Goal: Transaction & Acquisition: Book appointment/travel/reservation

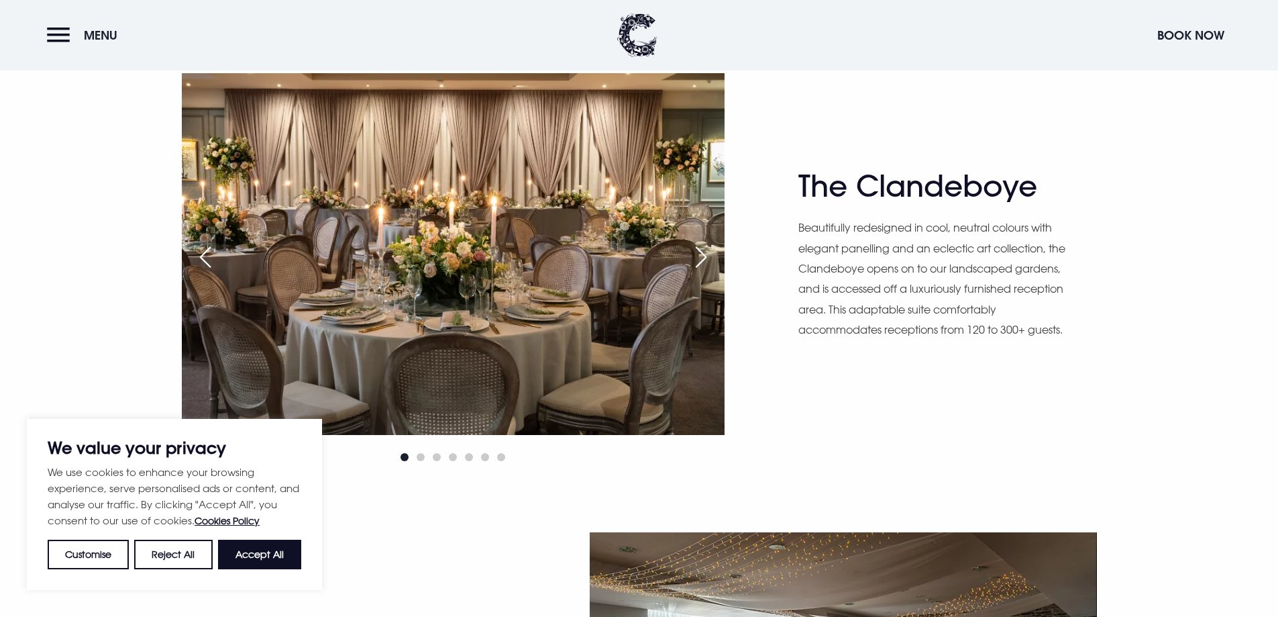
scroll to position [939, 0]
click at [710, 258] on div "Next slide" at bounding box center [701, 257] width 34 height 30
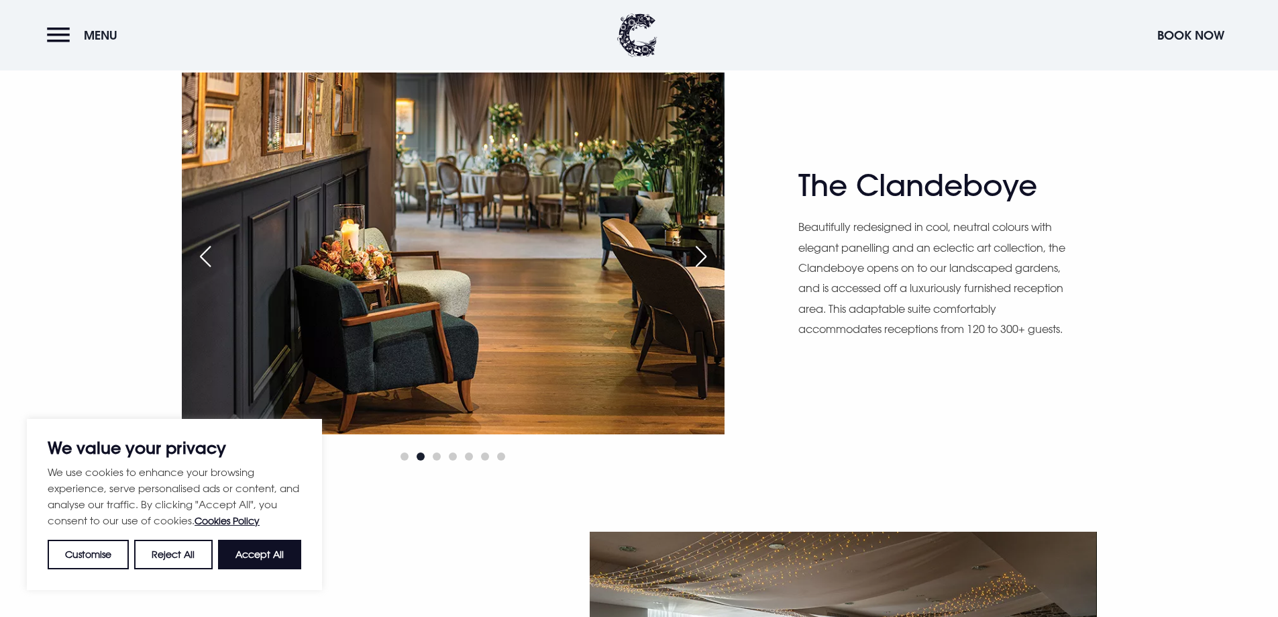
click at [710, 258] on div "Next slide" at bounding box center [701, 257] width 34 height 30
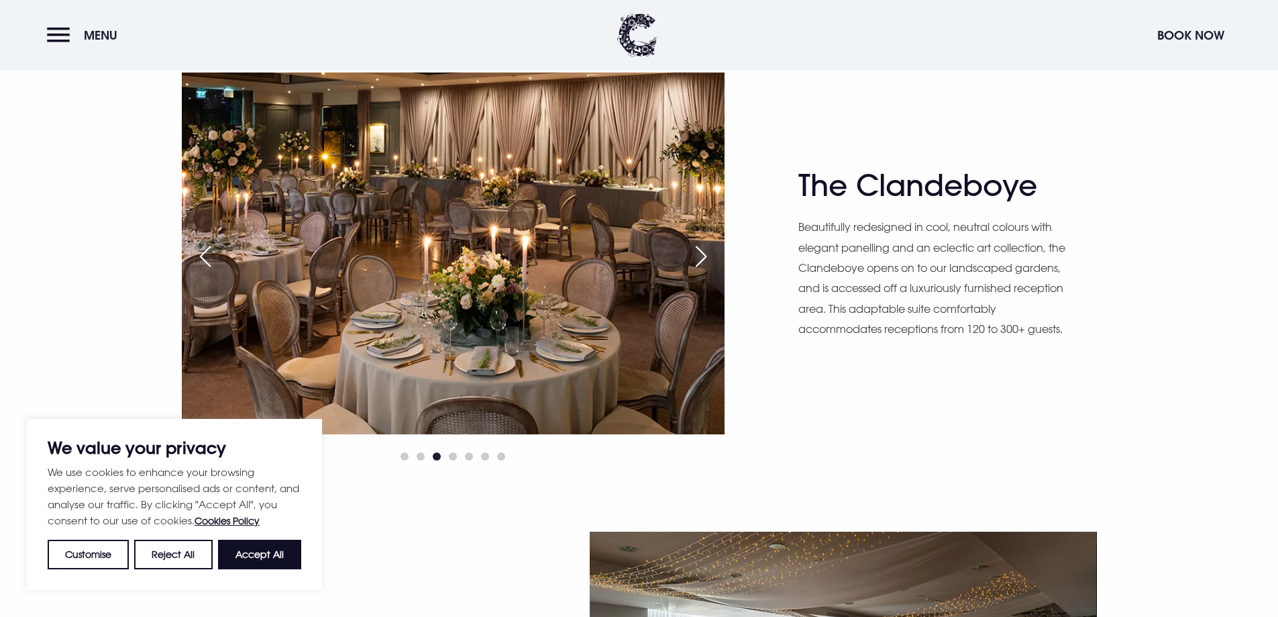
click at [710, 258] on div "Next slide" at bounding box center [701, 257] width 34 height 30
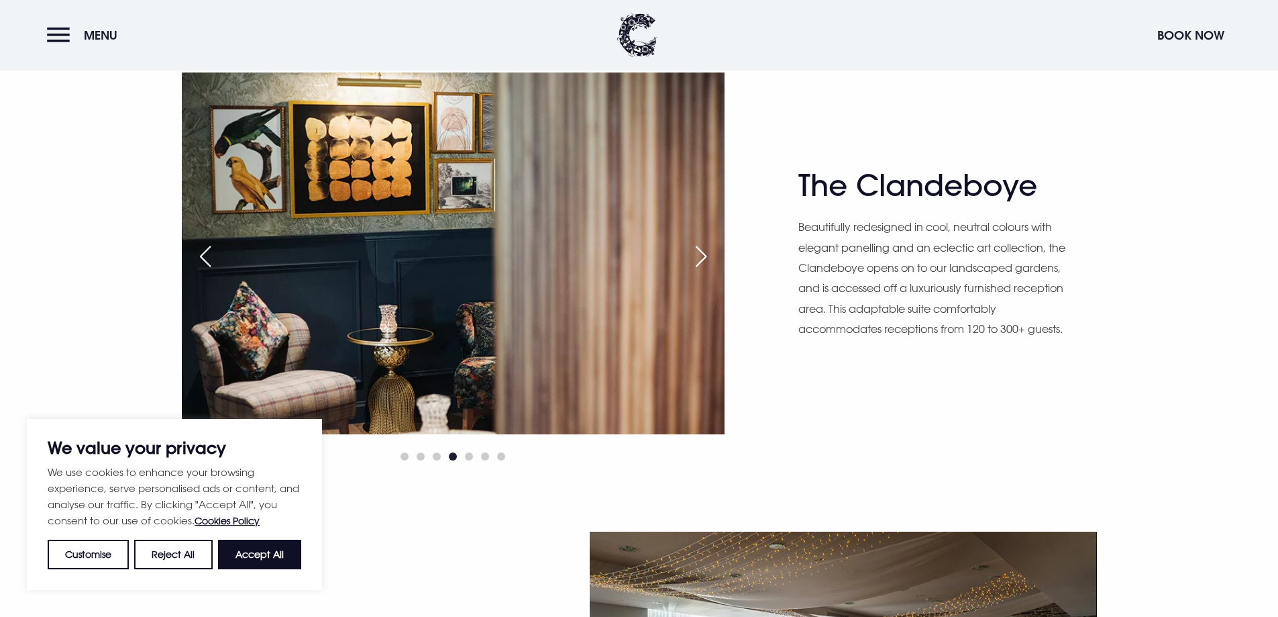
click at [710, 258] on div "Next slide" at bounding box center [701, 257] width 34 height 30
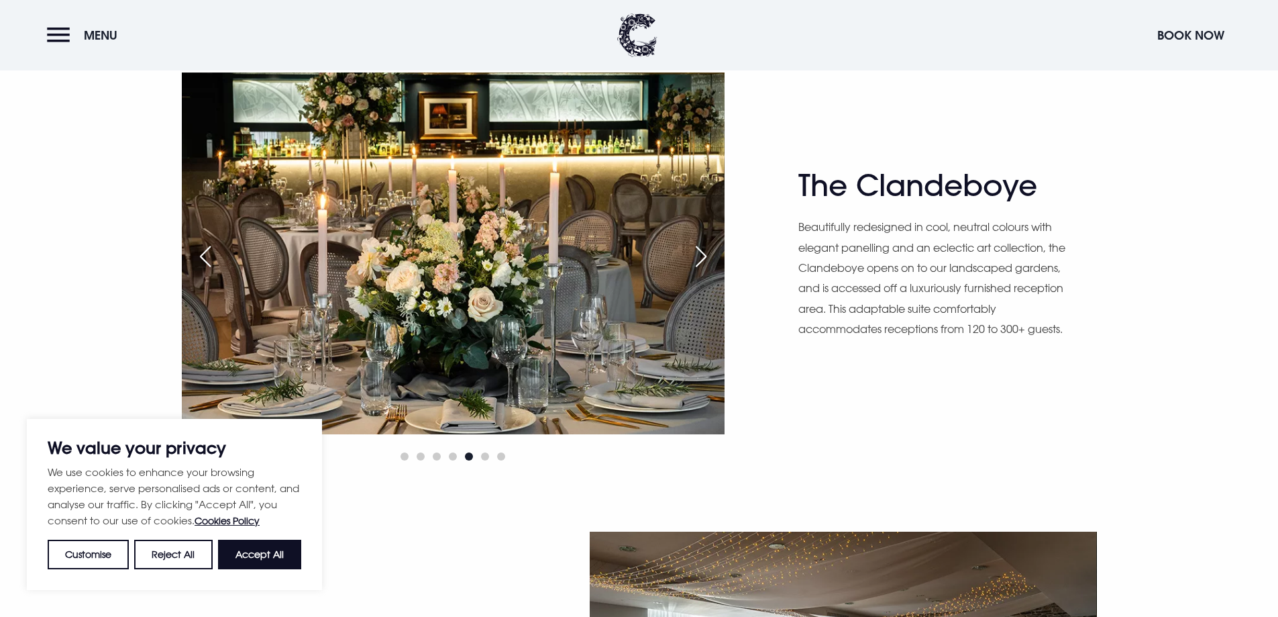
click at [710, 258] on div "Next slide" at bounding box center [701, 257] width 34 height 30
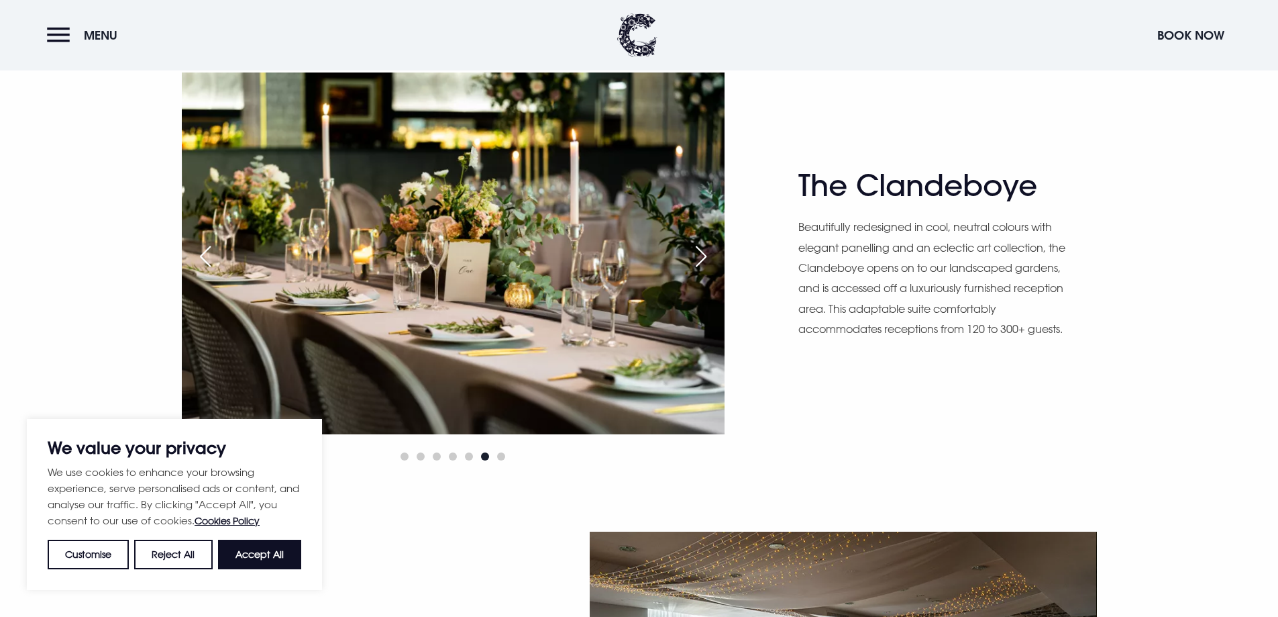
click at [710, 258] on div "Next slide" at bounding box center [701, 257] width 34 height 30
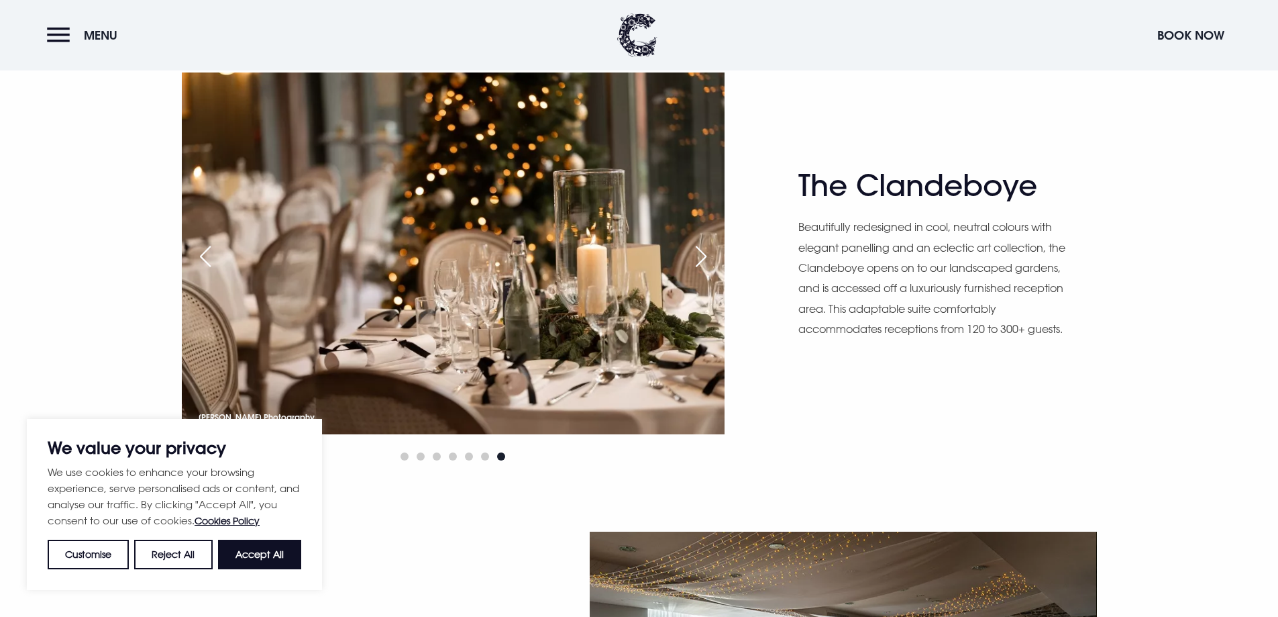
click at [710, 258] on div "Next slide" at bounding box center [701, 257] width 34 height 30
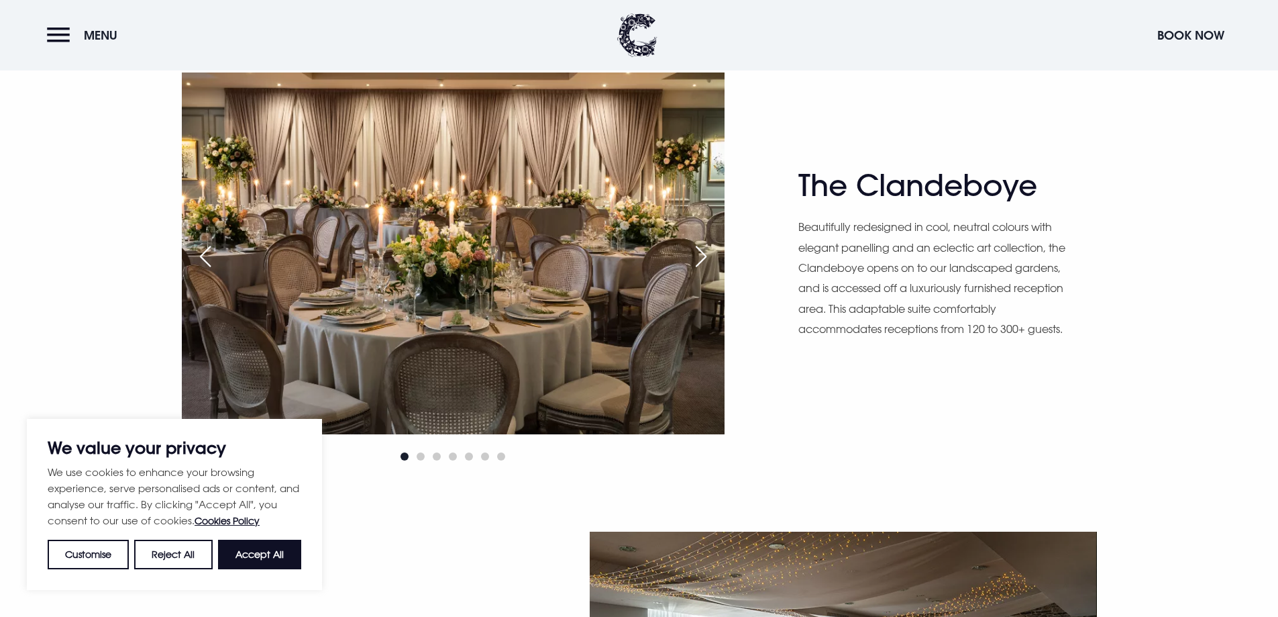
click at [710, 258] on div "Next slide" at bounding box center [701, 257] width 34 height 30
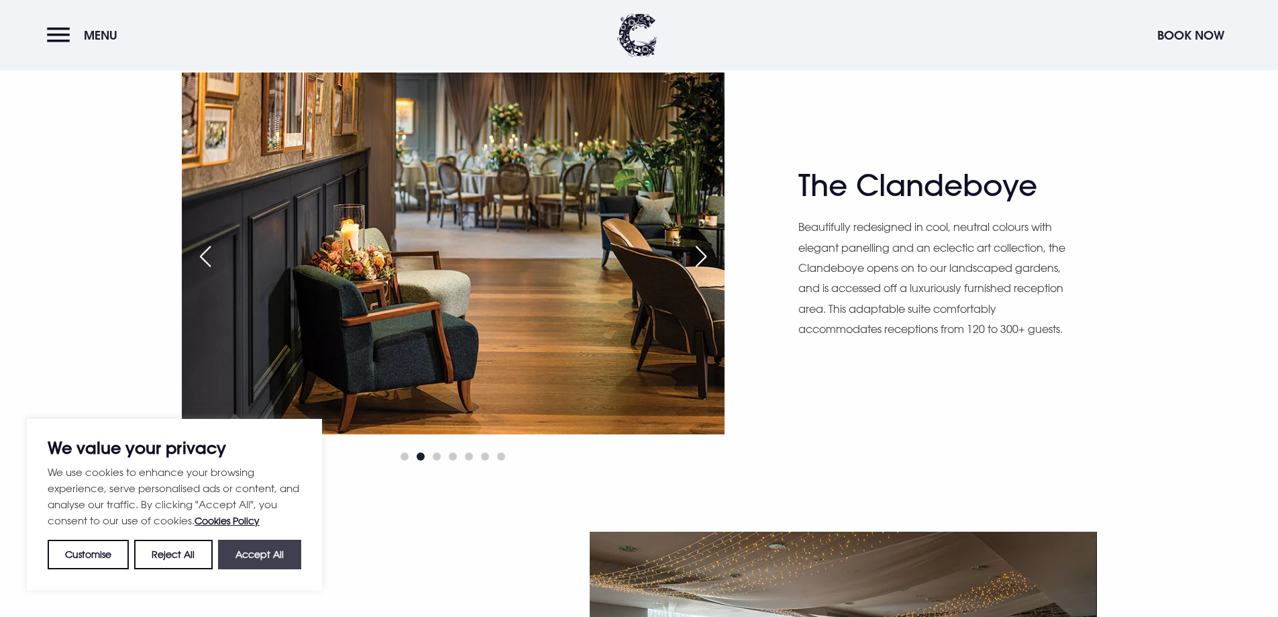
click at [277, 541] on button "Accept All" at bounding box center [259, 554] width 83 height 30
checkbox input "true"
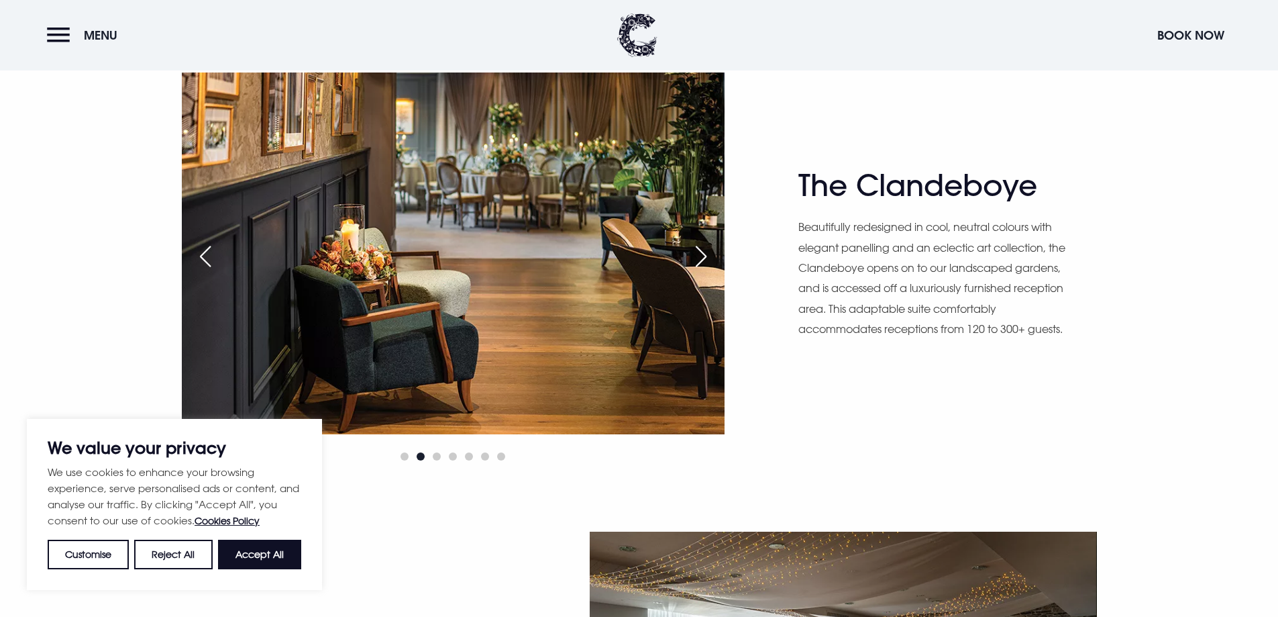
checkbox input "true"
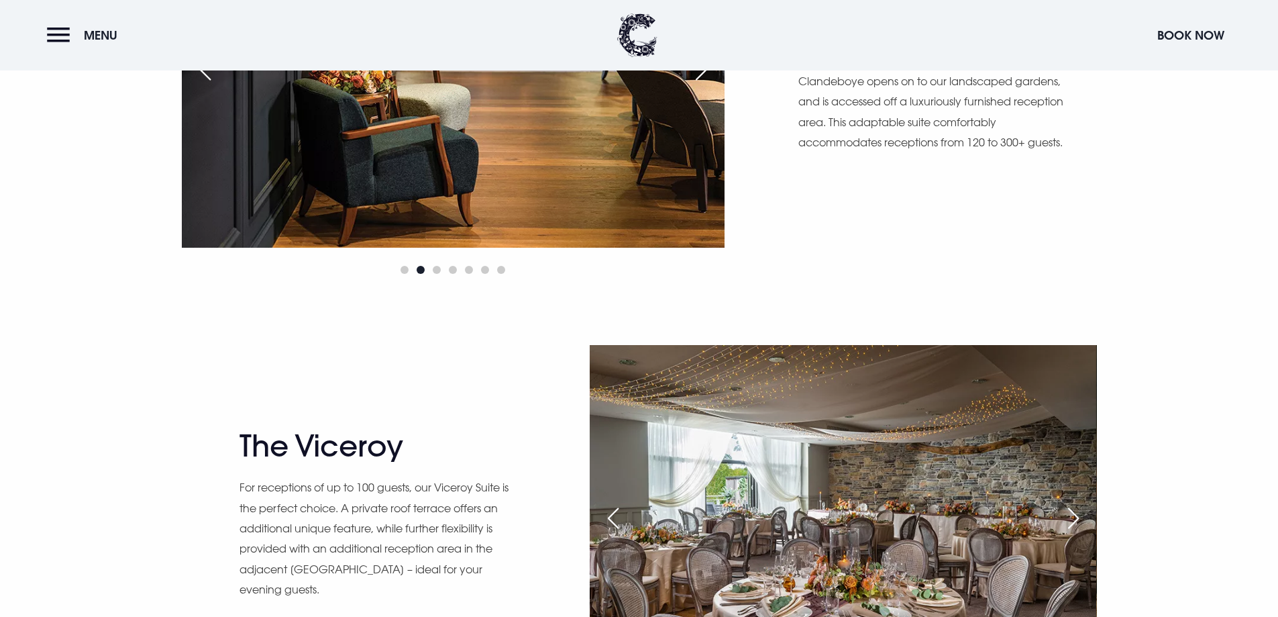
scroll to position [1342, 0]
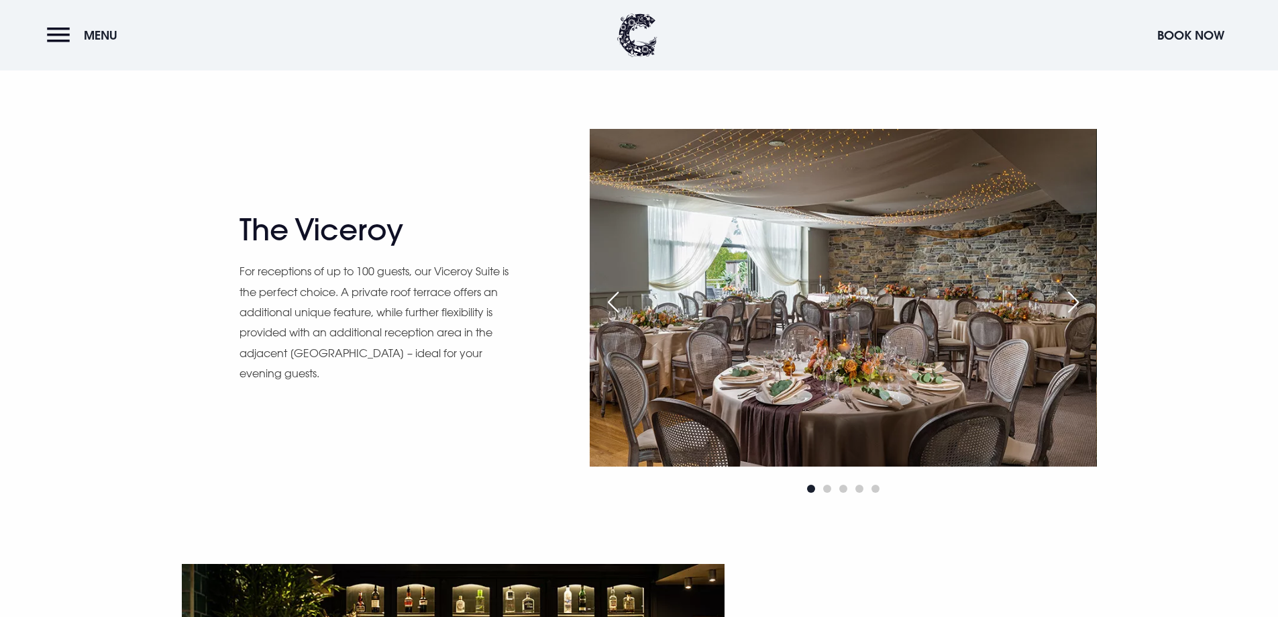
click at [1077, 301] on div "Next slide" at bounding box center [1074, 302] width 34 height 30
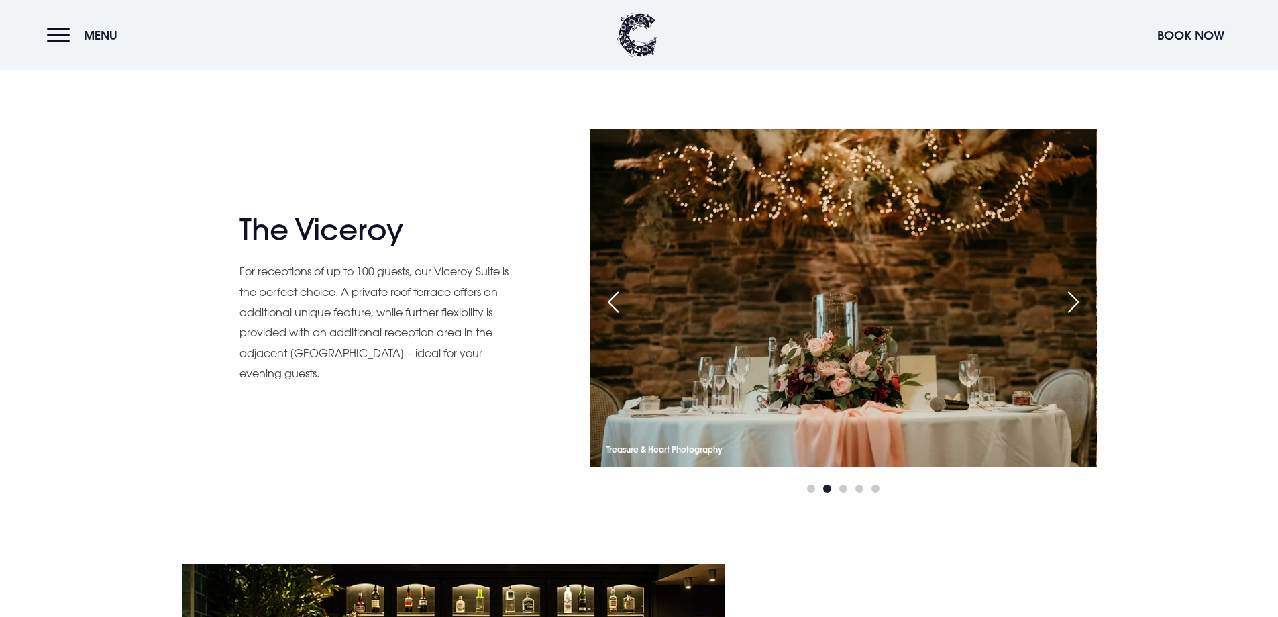
click at [1077, 301] on div "Next slide" at bounding box center [1074, 302] width 34 height 30
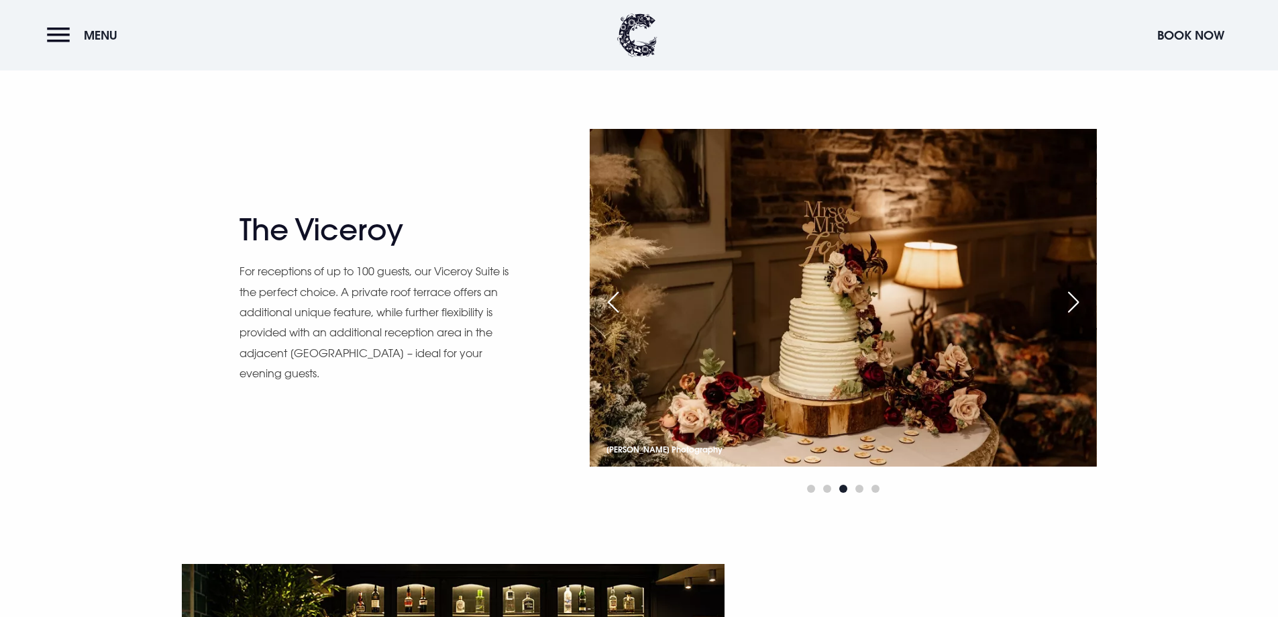
click at [1077, 301] on div "Next slide" at bounding box center [1074, 302] width 34 height 30
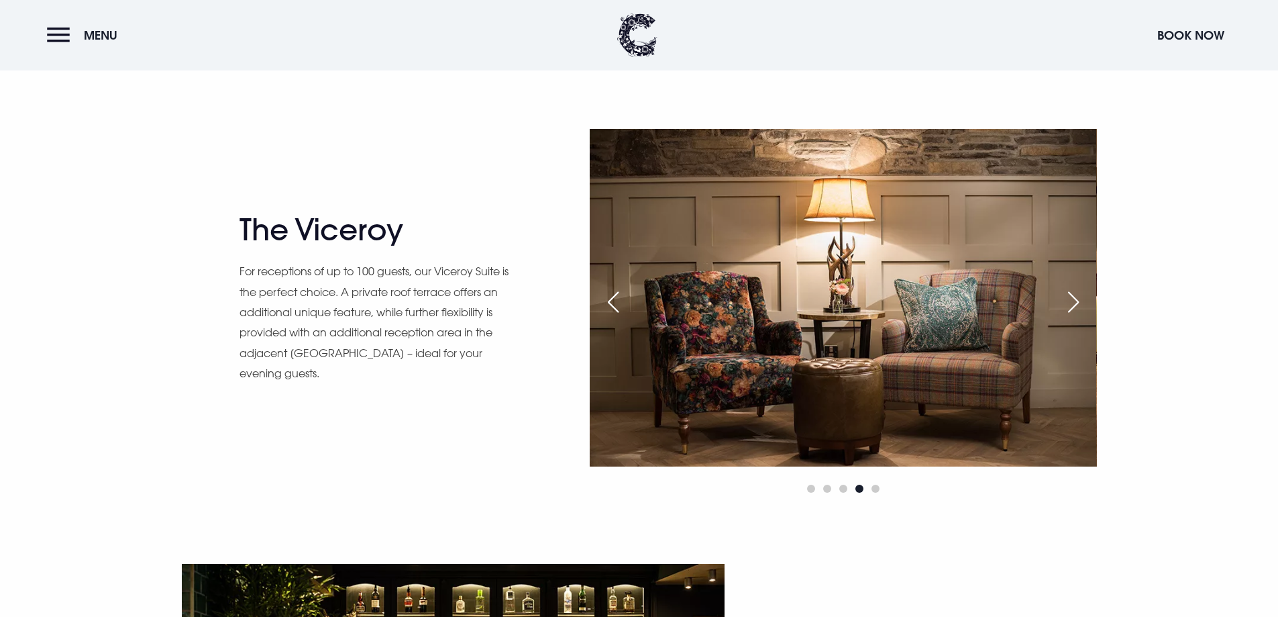
click at [1077, 301] on div "Next slide" at bounding box center [1074, 302] width 34 height 30
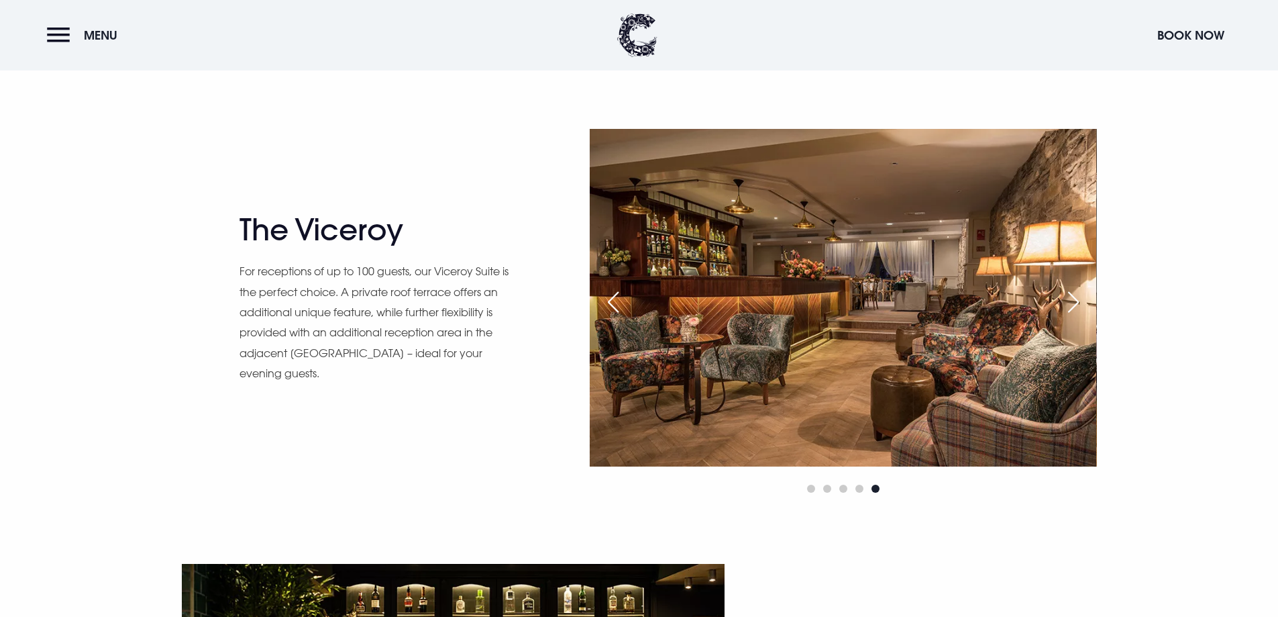
click at [1077, 301] on div "Next slide" at bounding box center [1074, 302] width 34 height 30
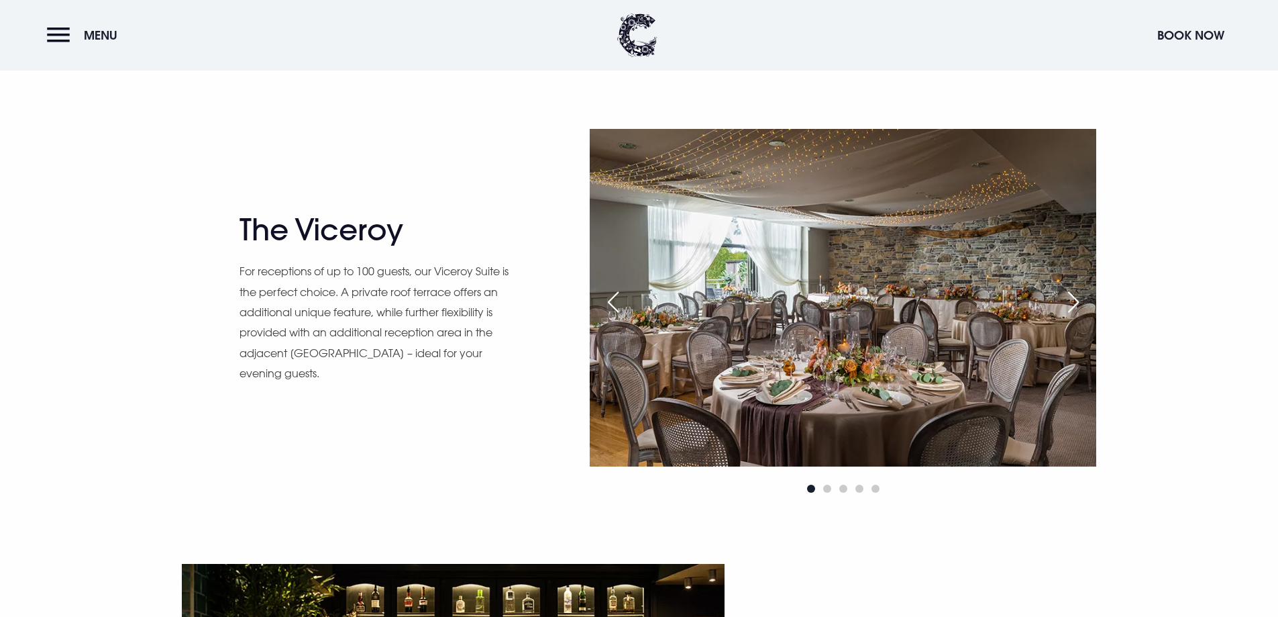
click at [1077, 301] on div "Next slide" at bounding box center [1074, 302] width 34 height 30
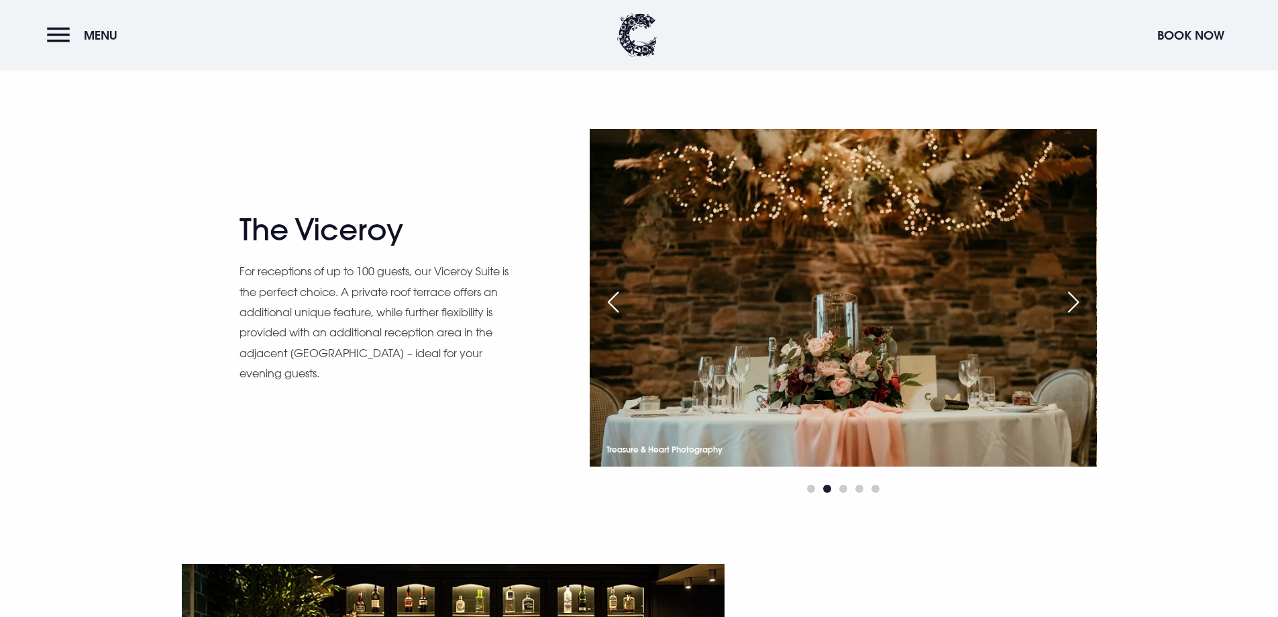
click at [1077, 301] on div "Next slide" at bounding box center [1074, 302] width 34 height 30
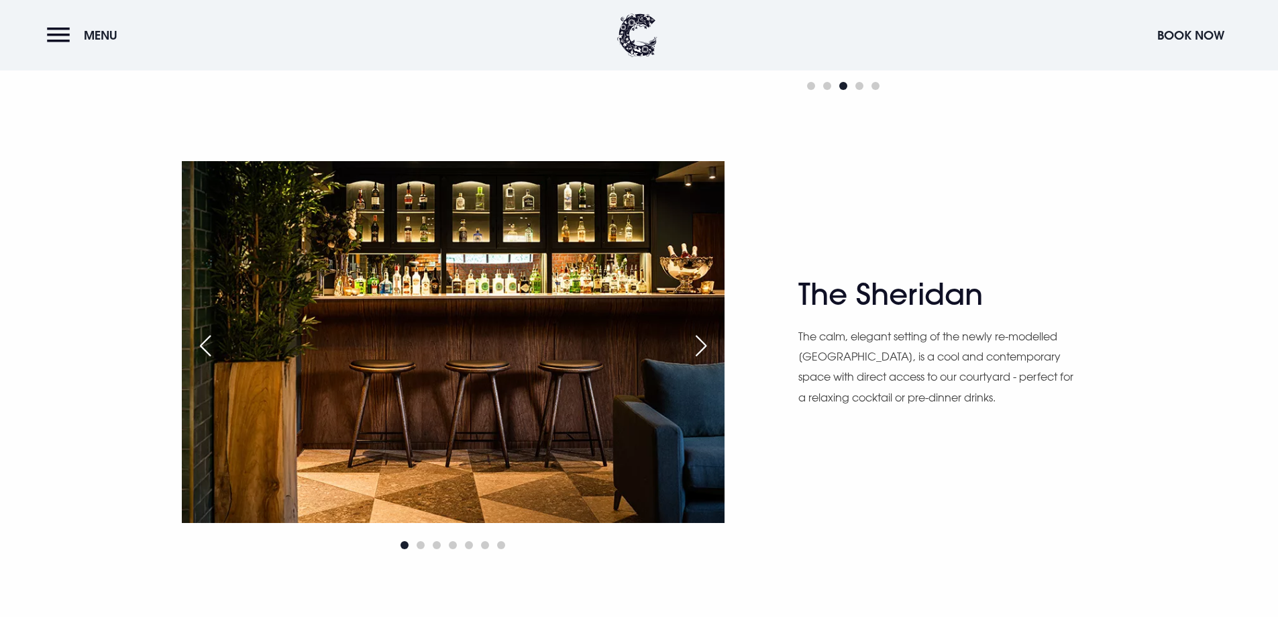
scroll to position [1812, 0]
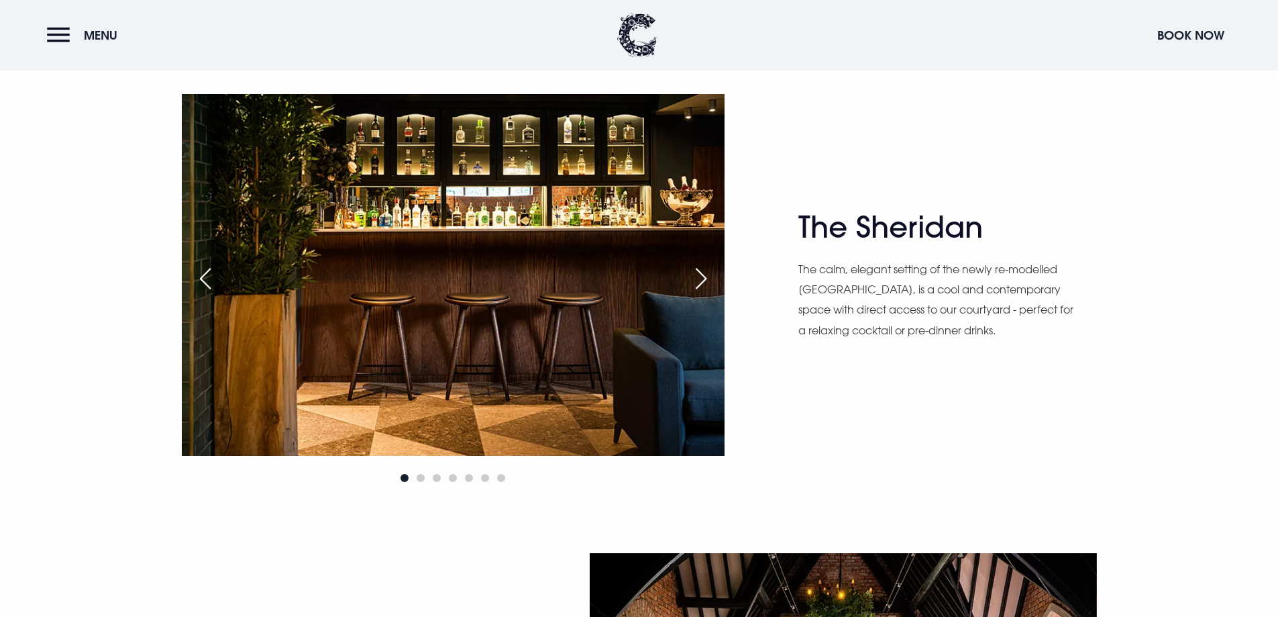
click at [716, 282] on div "Next slide" at bounding box center [701, 279] width 34 height 30
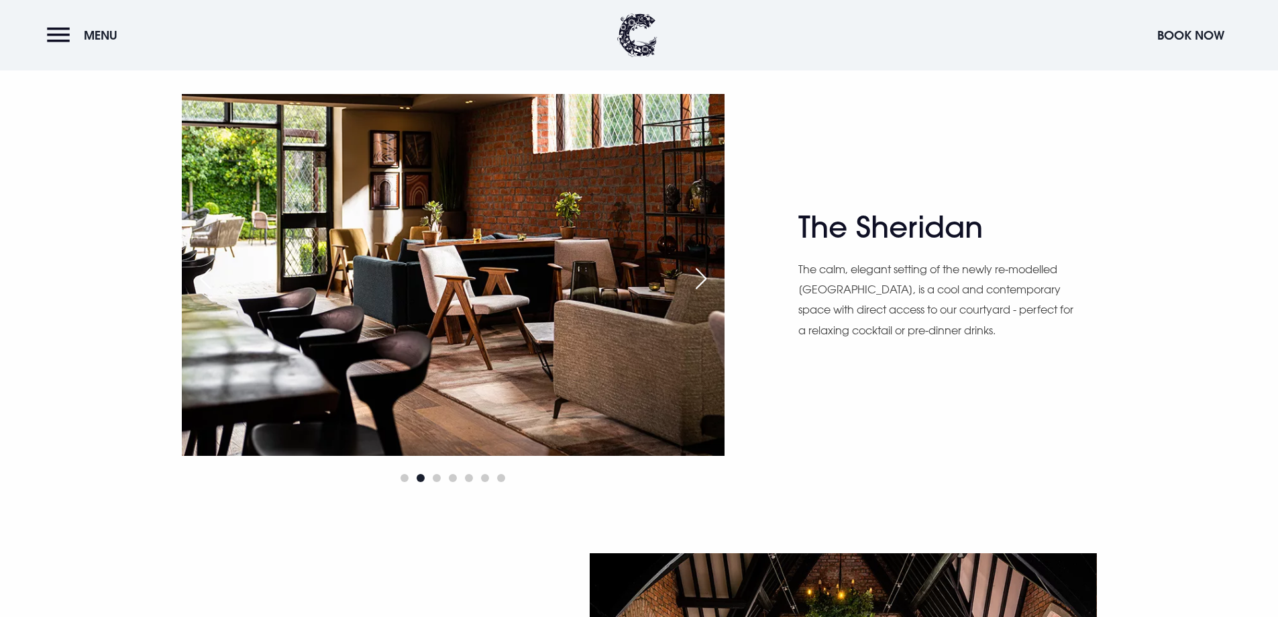
click at [716, 282] on div "Next slide" at bounding box center [701, 279] width 34 height 30
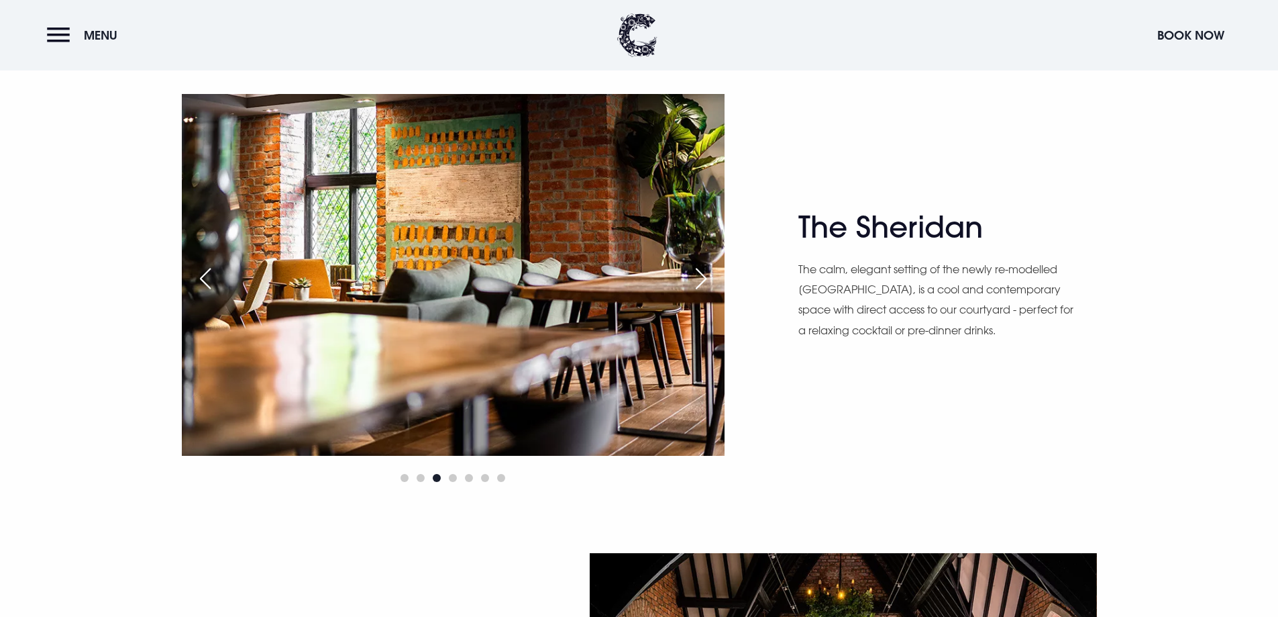
click at [715, 282] on div "Next slide" at bounding box center [701, 279] width 34 height 30
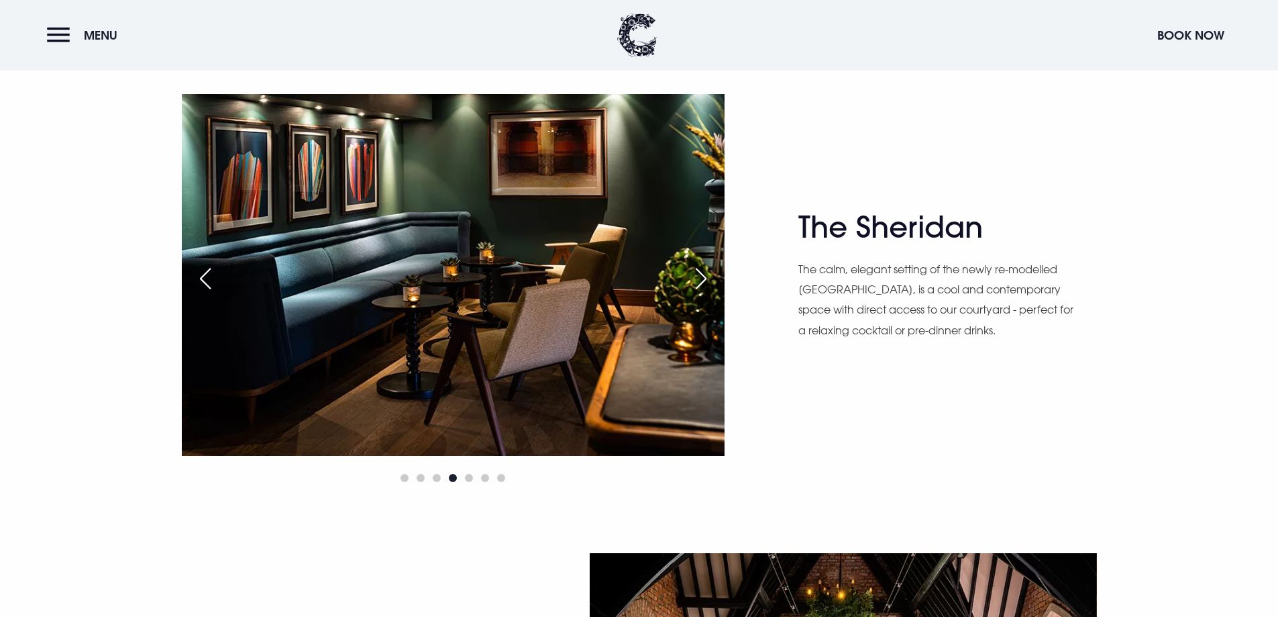
click at [715, 282] on div "Next slide" at bounding box center [701, 279] width 34 height 30
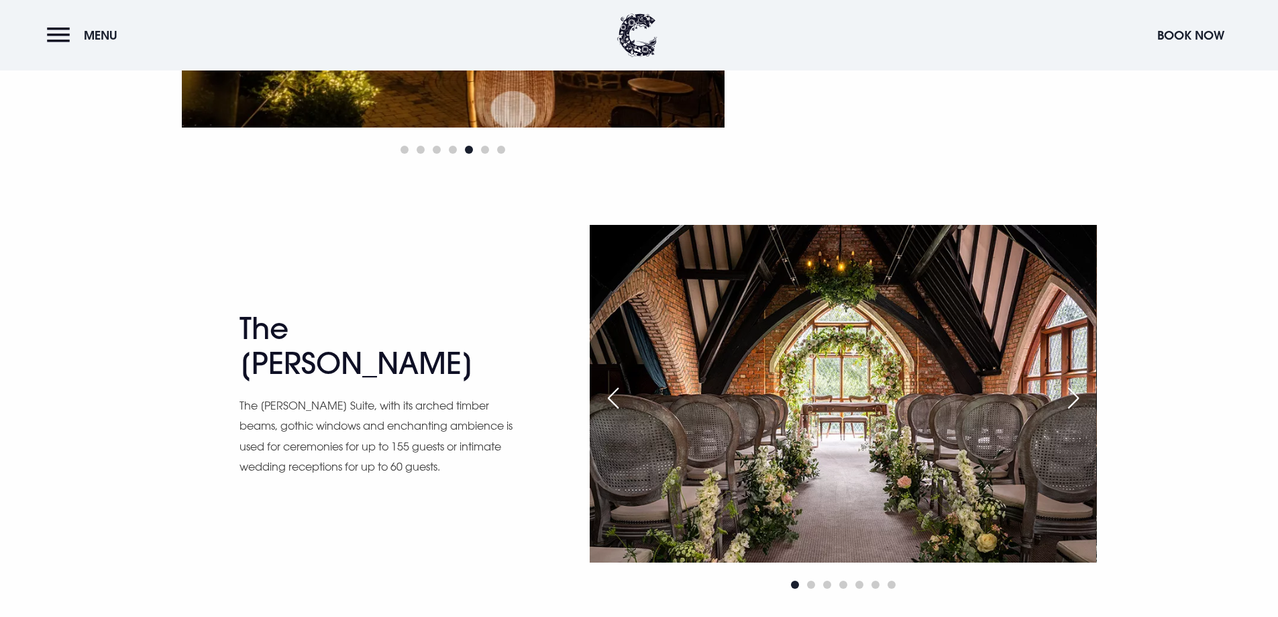
scroll to position [2214, 0]
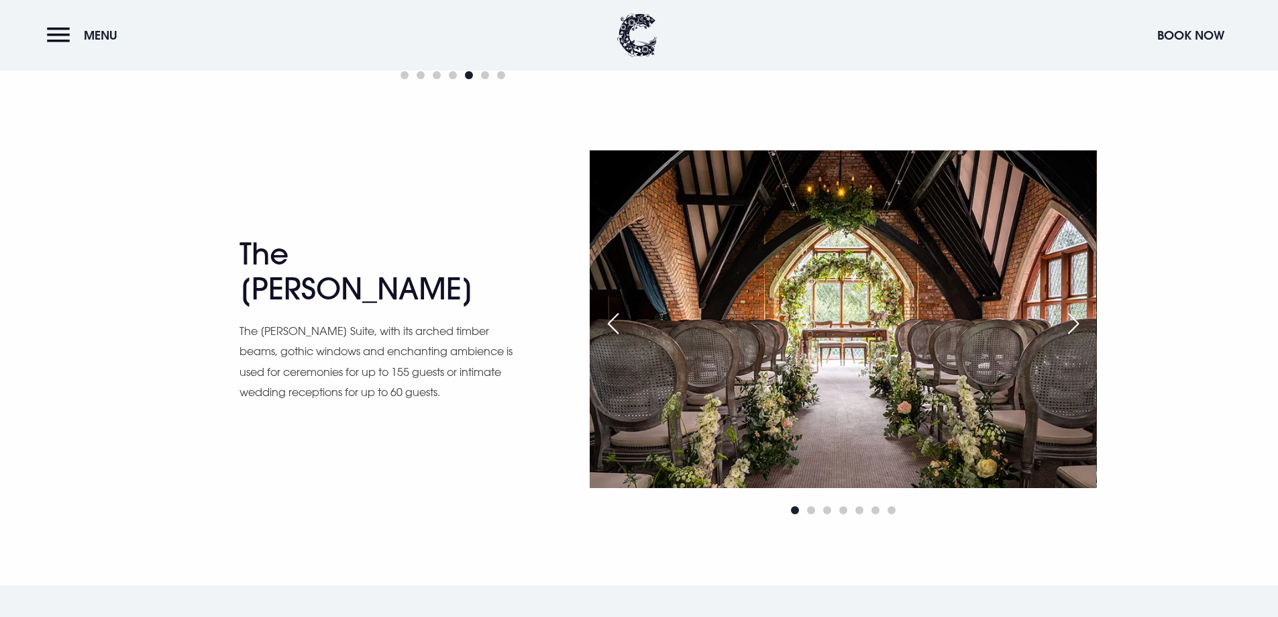
click at [1072, 317] on div "Next slide" at bounding box center [1074, 324] width 34 height 30
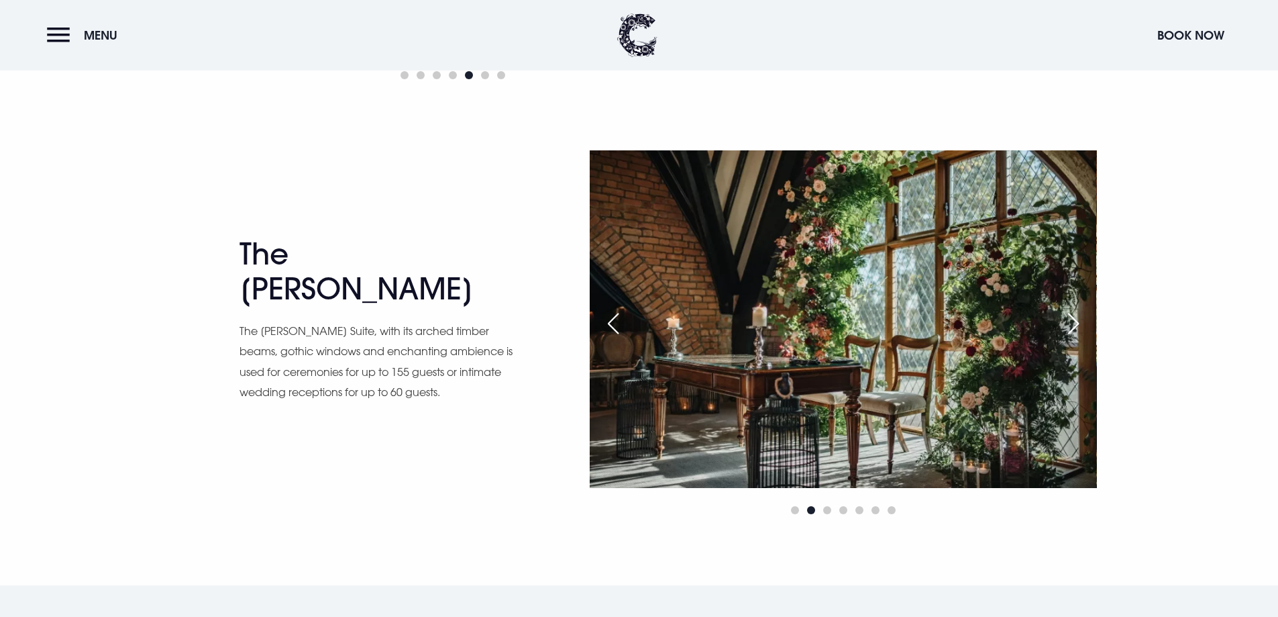
click at [1072, 317] on div "Next slide" at bounding box center [1074, 324] width 34 height 30
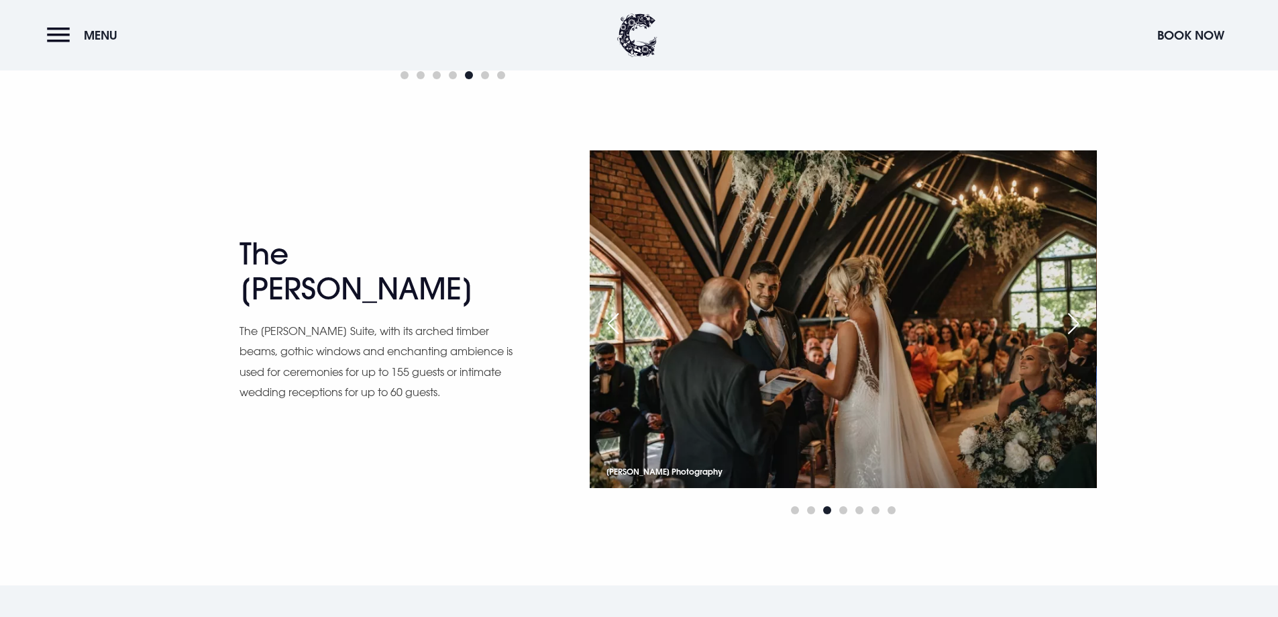
click at [1072, 317] on div "Next slide" at bounding box center [1074, 324] width 34 height 30
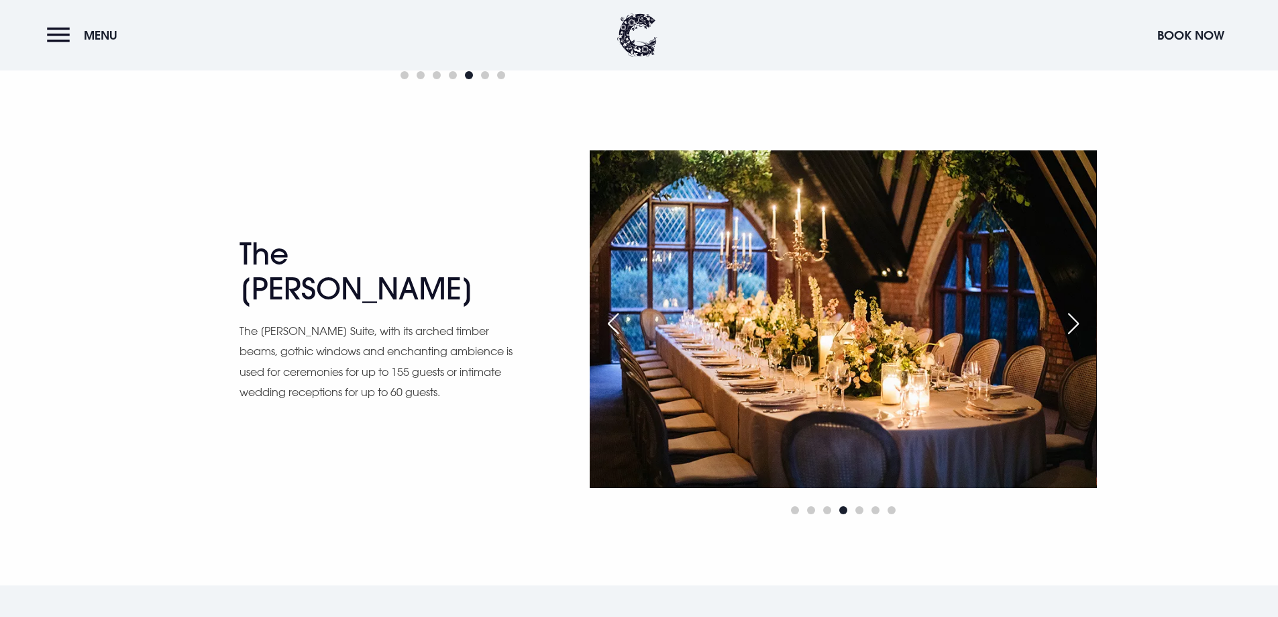
click at [1072, 317] on div "Next slide" at bounding box center [1074, 324] width 34 height 30
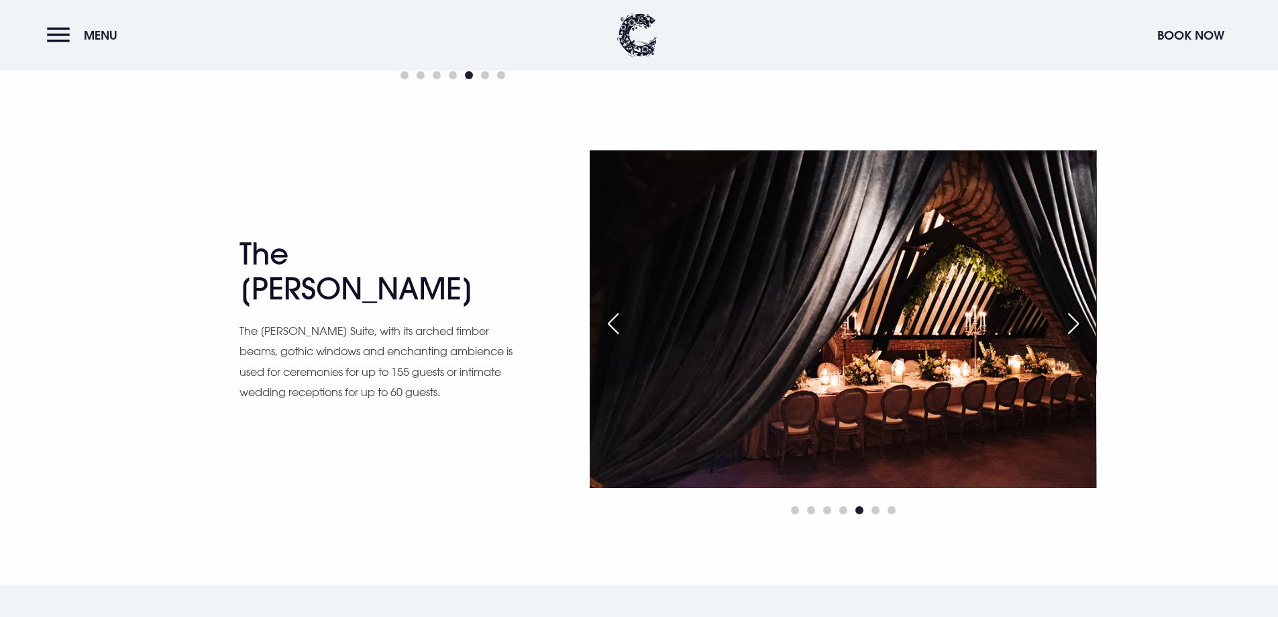
click at [1072, 317] on div "Next slide" at bounding box center [1074, 324] width 34 height 30
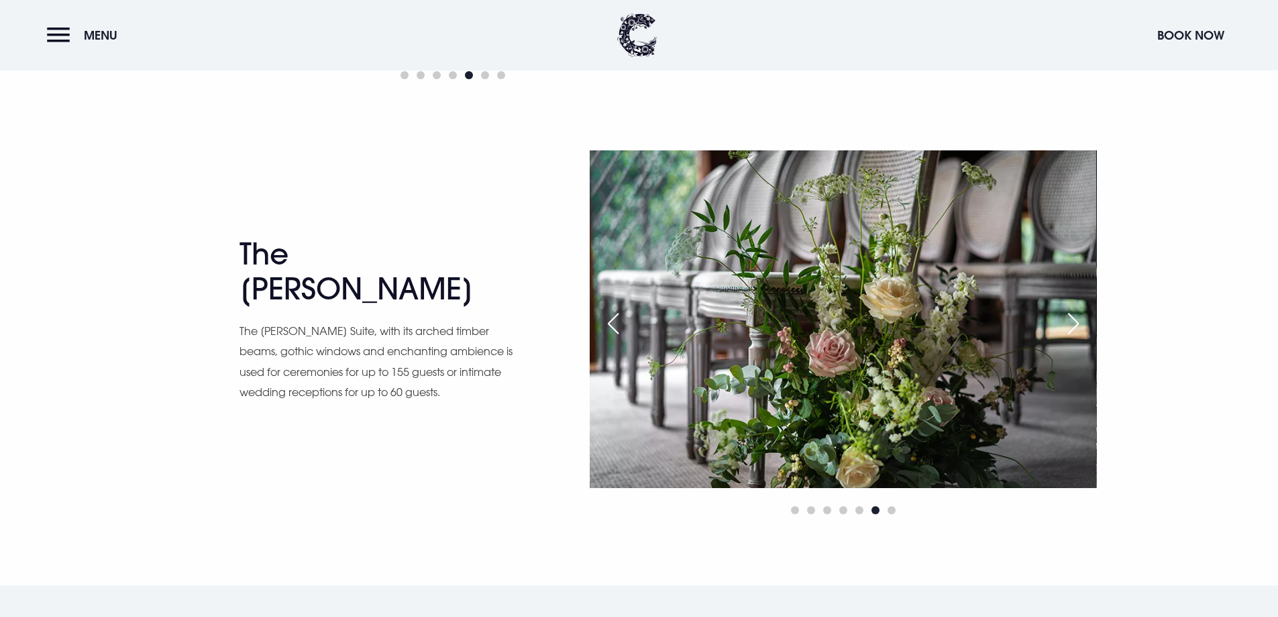
click at [1072, 317] on div "Next slide" at bounding box center [1074, 324] width 34 height 30
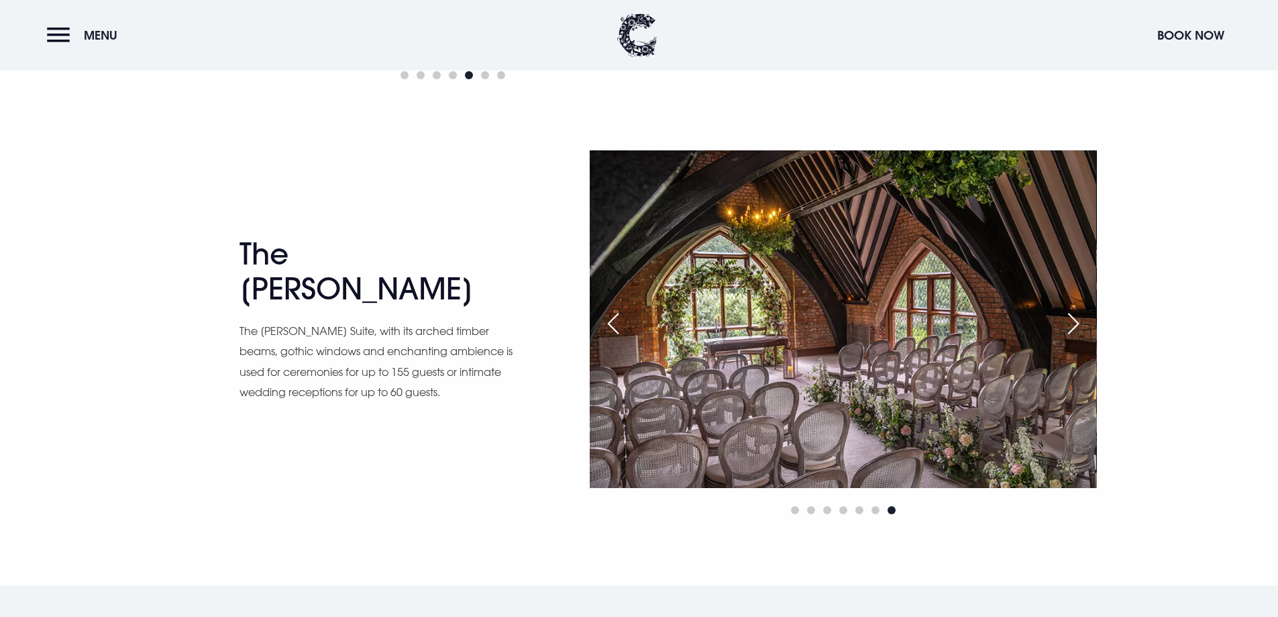
click at [1072, 317] on div "Next slide" at bounding box center [1074, 324] width 34 height 30
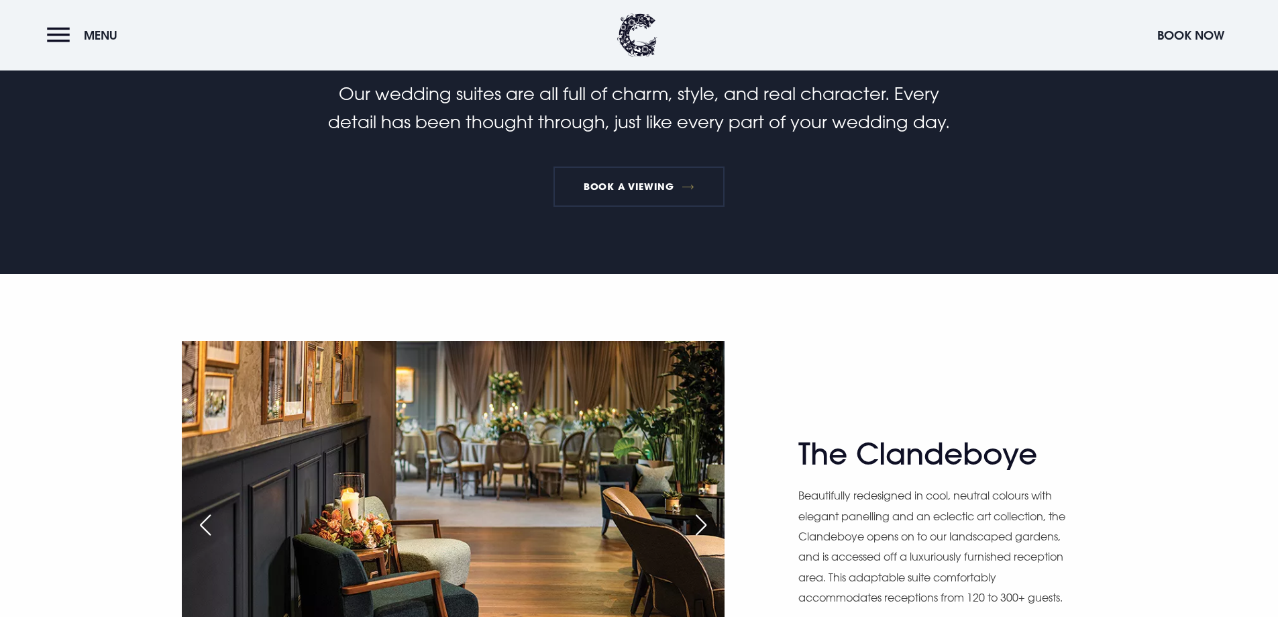
scroll to position [335, 0]
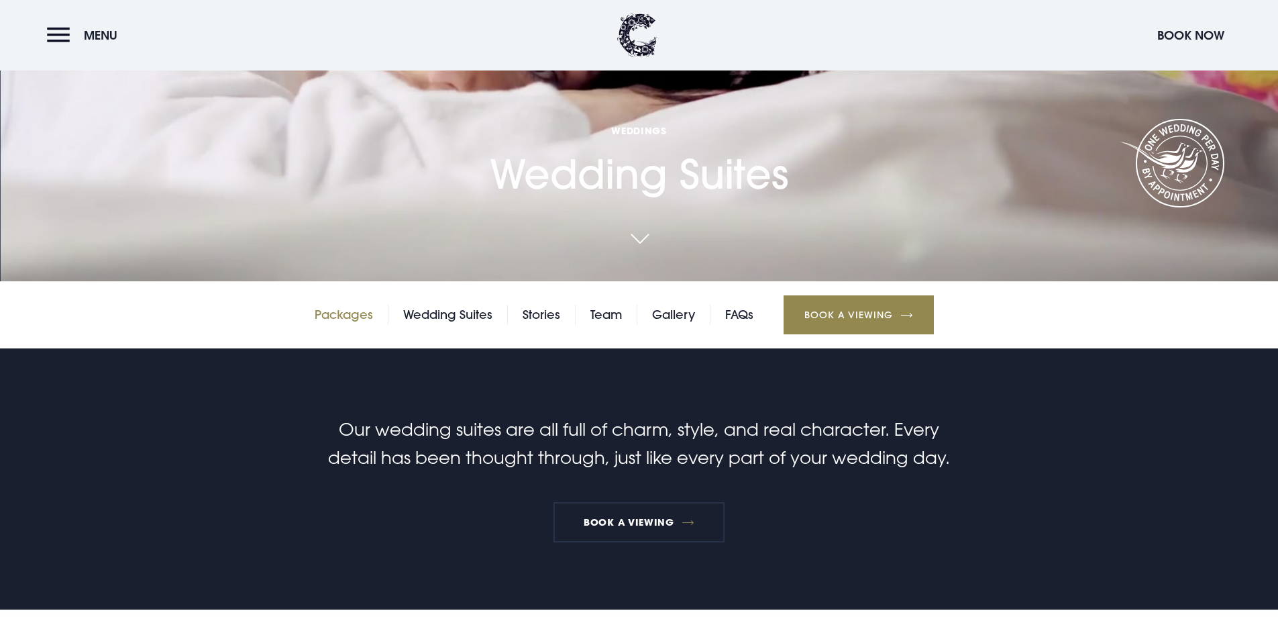
click at [353, 315] on link "Packages" at bounding box center [344, 315] width 58 height 20
